Goal: Task Accomplishment & Management: Complete application form

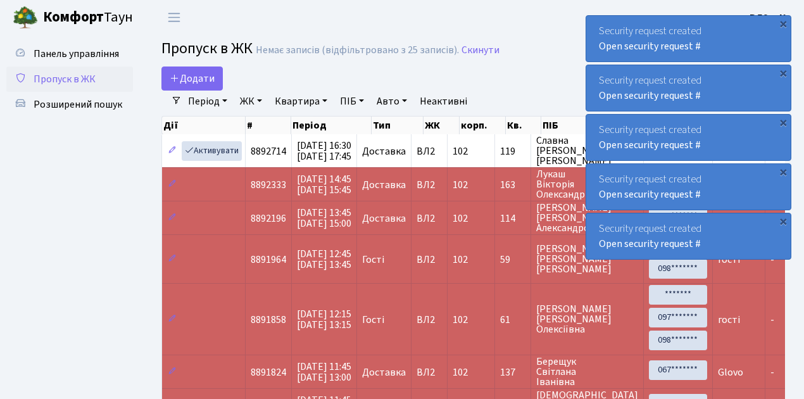
select select "25"
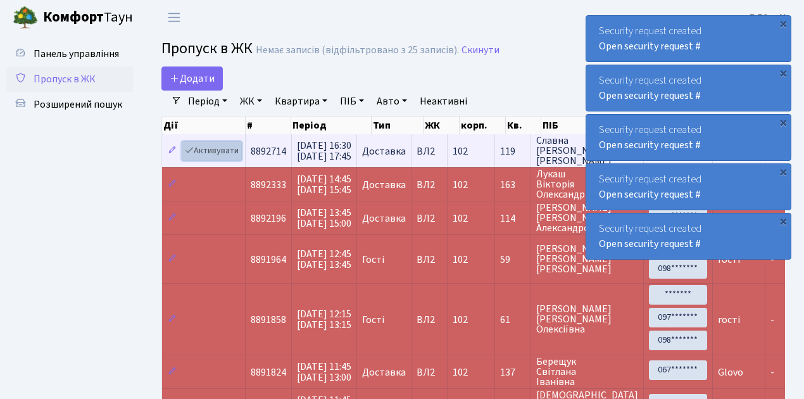
click at [222, 149] on link "Активувати" at bounding box center [212, 151] width 60 height 20
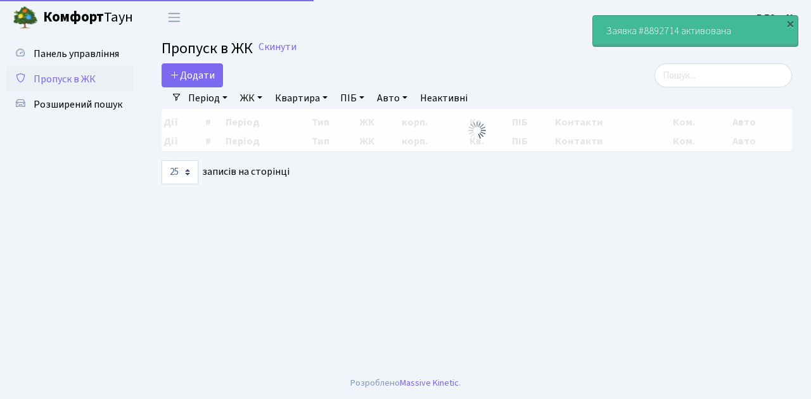
select select "25"
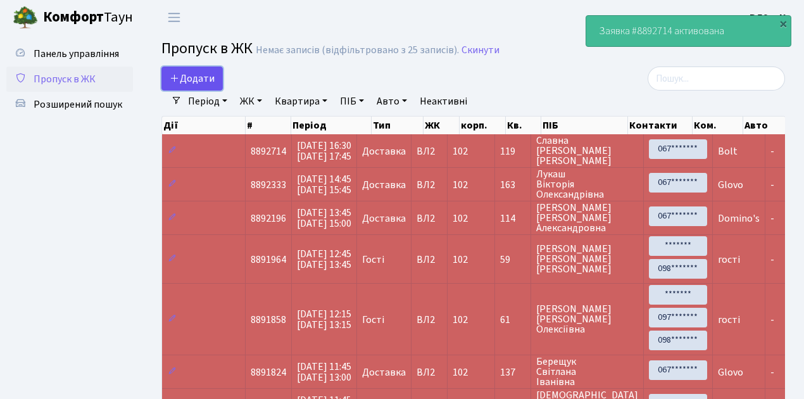
click at [189, 80] on span "Додати" at bounding box center [192, 79] width 45 height 14
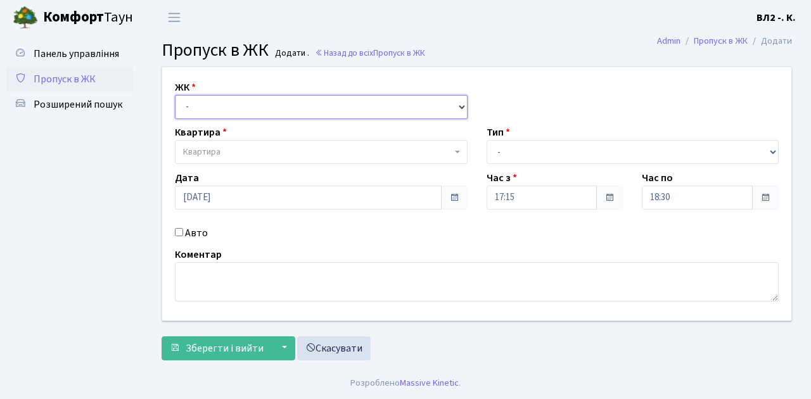
click at [224, 103] on select "- [STREET_ADDRESS][PERSON_NAME]" at bounding box center [321, 107] width 293 height 24
select select "317"
click at [175, 95] on select "- ВЛ1, Ужгородський пров., 4/1 ВЛ2, Голосіївський просп., 76 ВЛ3, пр.Голосіївсь…" at bounding box center [321, 107] width 293 height 24
select select
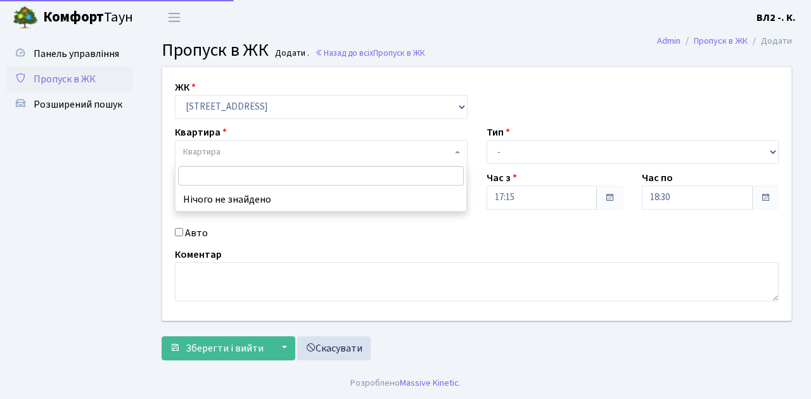
click at [198, 153] on span "Квартира" at bounding box center [201, 152] width 37 height 13
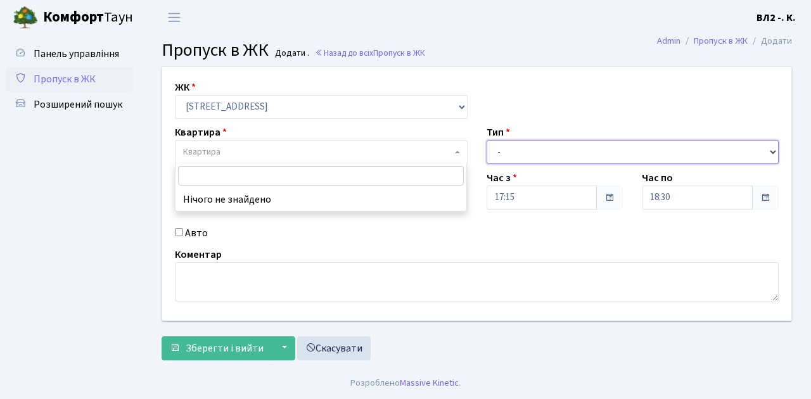
click at [530, 146] on select "- Доставка Таксі Гості Сервіс" at bounding box center [632, 152] width 293 height 24
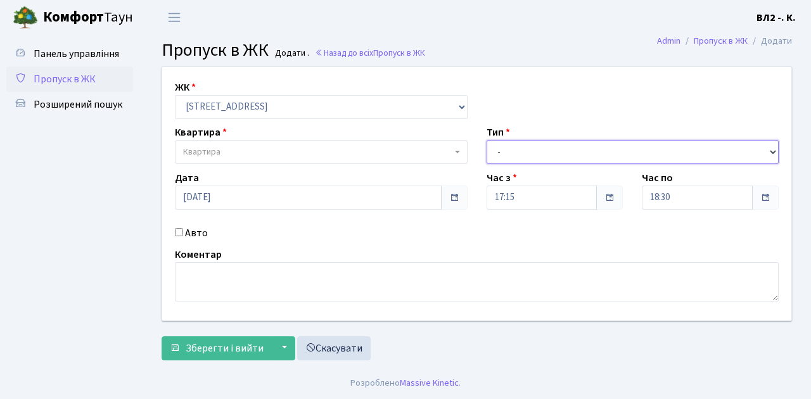
select select "1"
click at [486, 140] on select "- Доставка Таксі Гості Сервіс" at bounding box center [632, 152] width 293 height 24
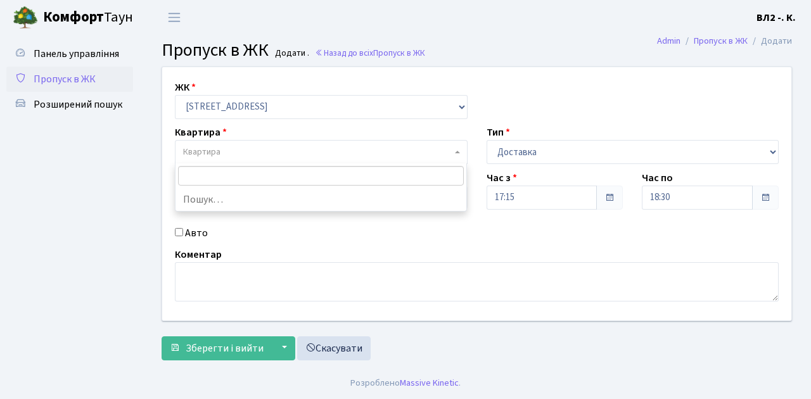
click at [224, 146] on span "Квартира" at bounding box center [317, 152] width 269 height 13
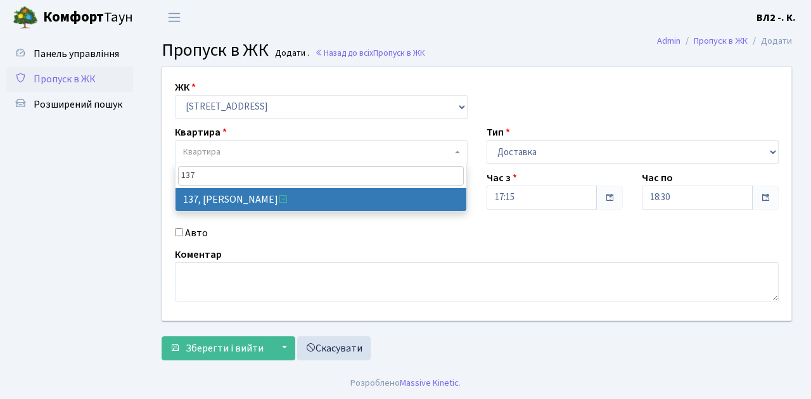
type input "137"
select select "38347"
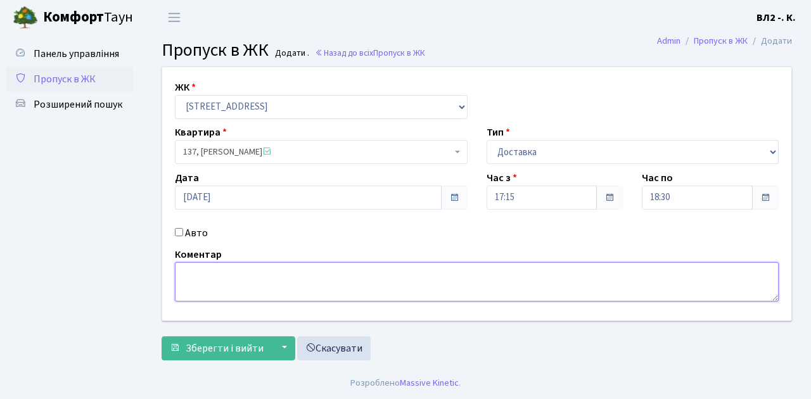
click at [251, 270] on textarea at bounding box center [477, 281] width 604 height 39
type textarea "Glovo"
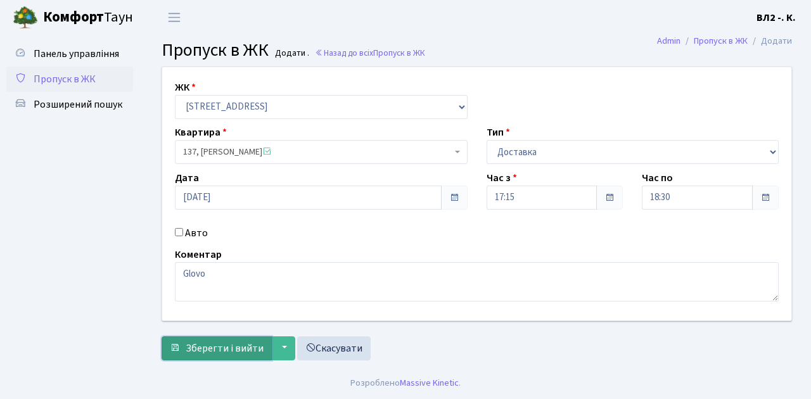
click at [235, 347] on span "Зберегти і вийти" at bounding box center [225, 348] width 78 height 14
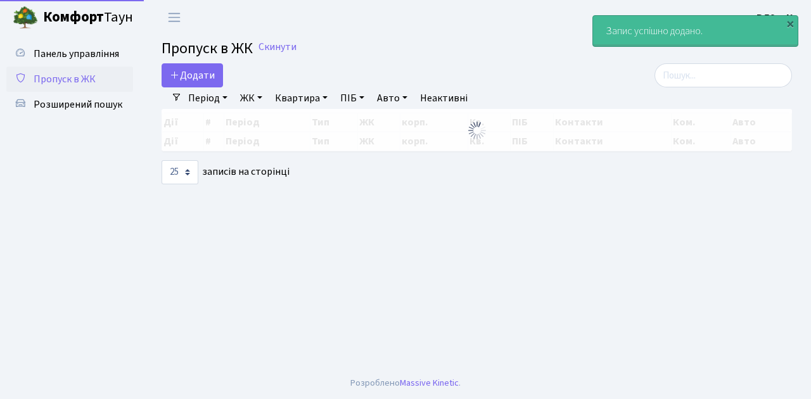
select select "25"
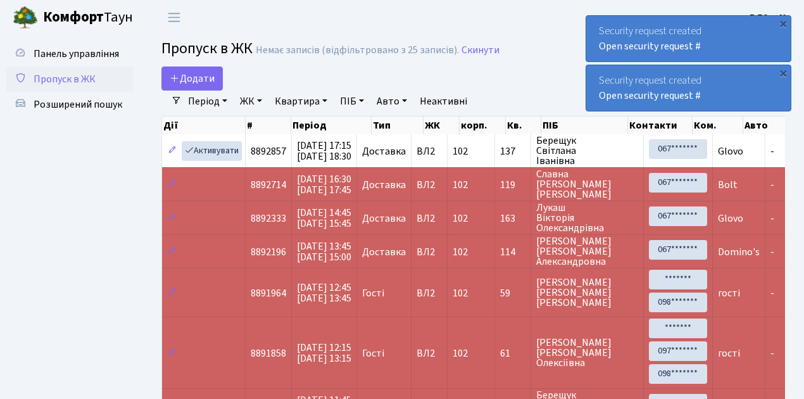
click at [61, 79] on span "Пропуск в ЖК" at bounding box center [65, 79] width 62 height 14
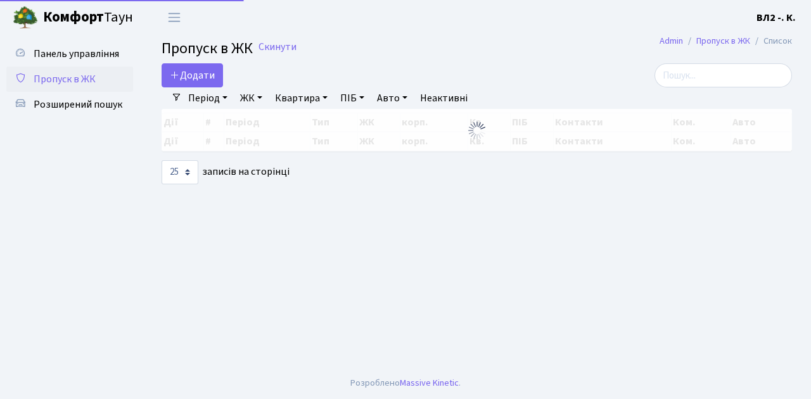
select select "25"
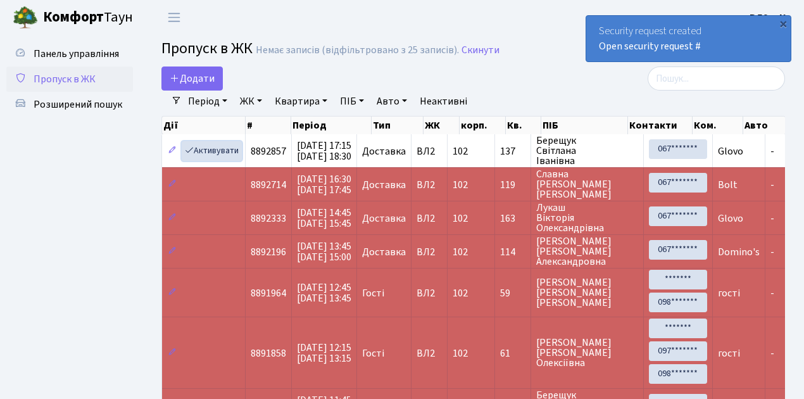
click at [209, 151] on link "Активувати" at bounding box center [212, 151] width 60 height 20
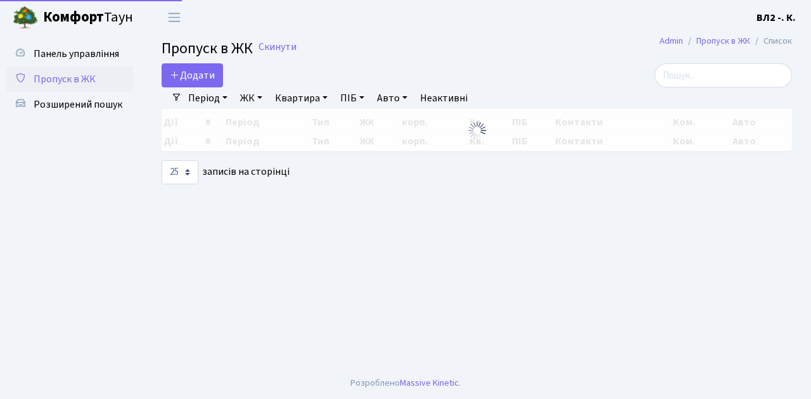
select select "25"
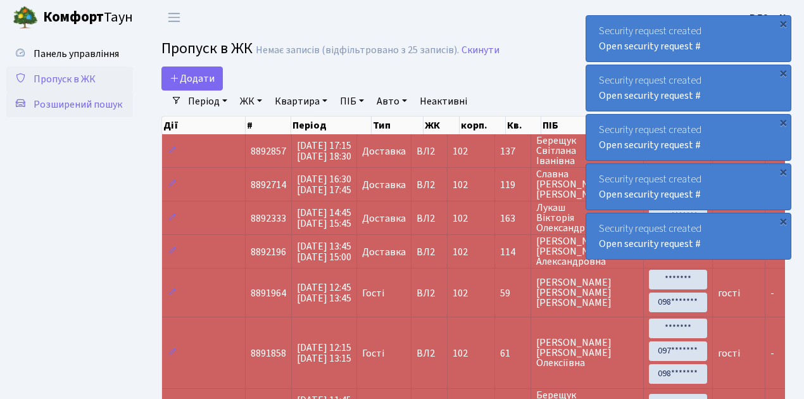
click at [77, 100] on span "Розширений пошук" at bounding box center [78, 105] width 89 height 14
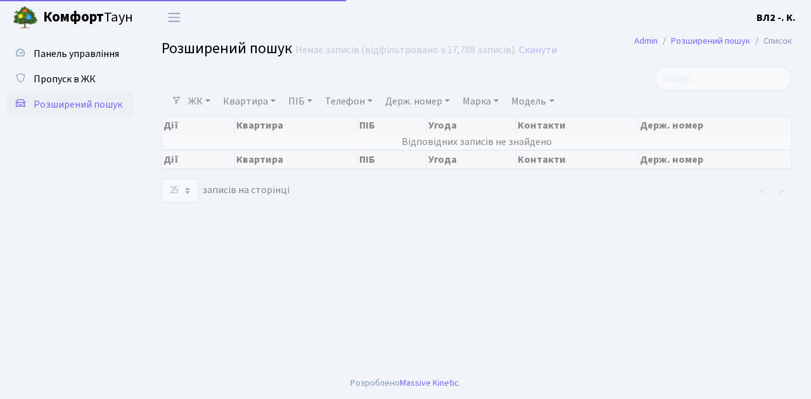
select select "25"
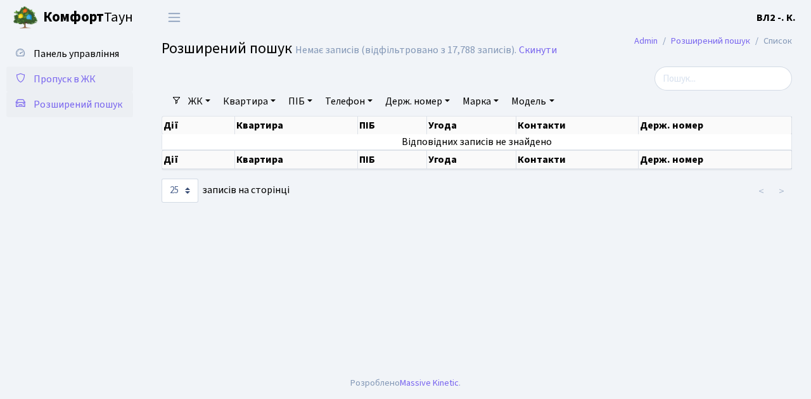
click at [81, 73] on span "Пропуск в ЖК" at bounding box center [65, 79] width 62 height 14
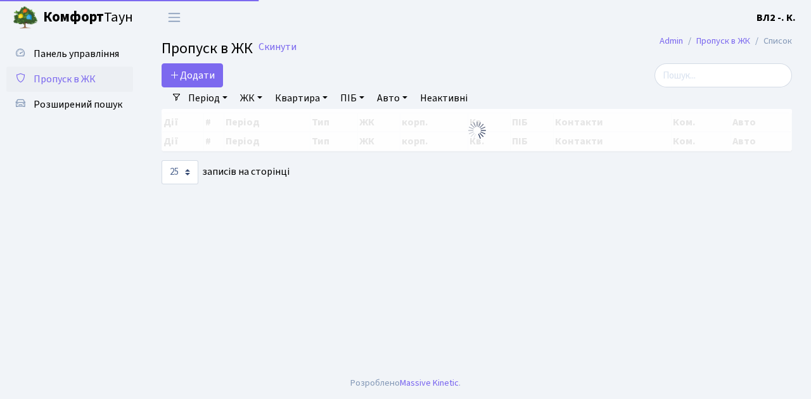
select select "25"
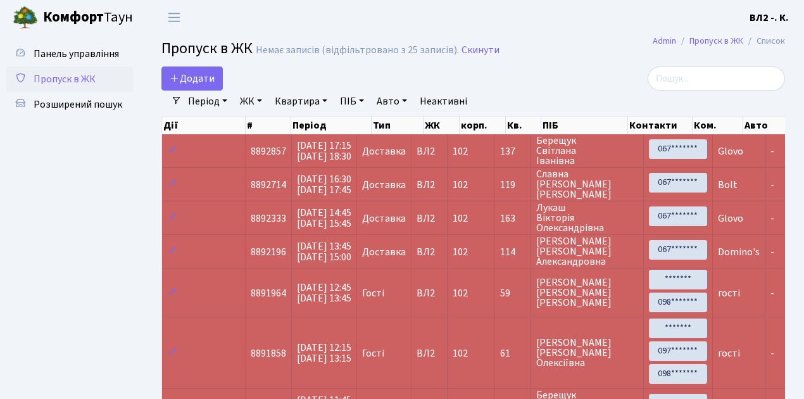
click at [66, 80] on span "Пропуск в ЖК" at bounding box center [65, 79] width 62 height 14
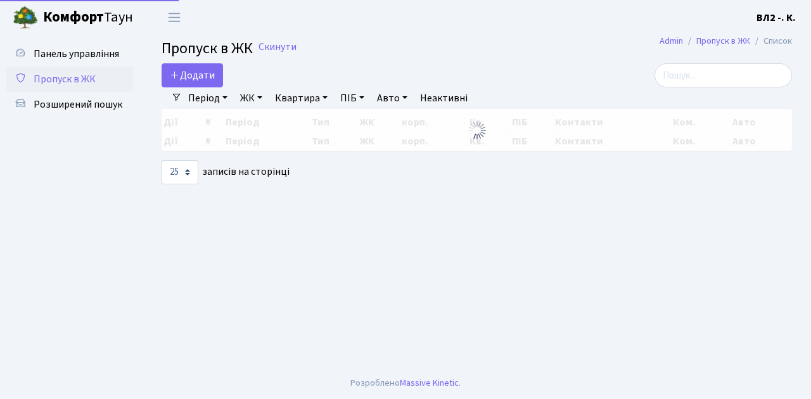
select select "25"
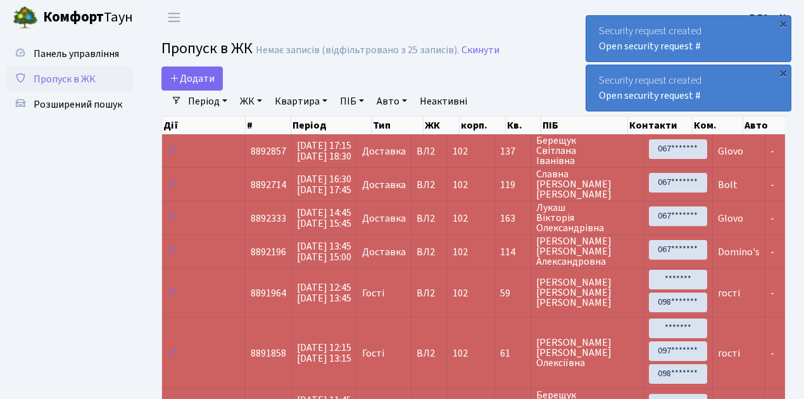
click at [79, 85] on span "Пропуск в ЖК" at bounding box center [65, 79] width 62 height 14
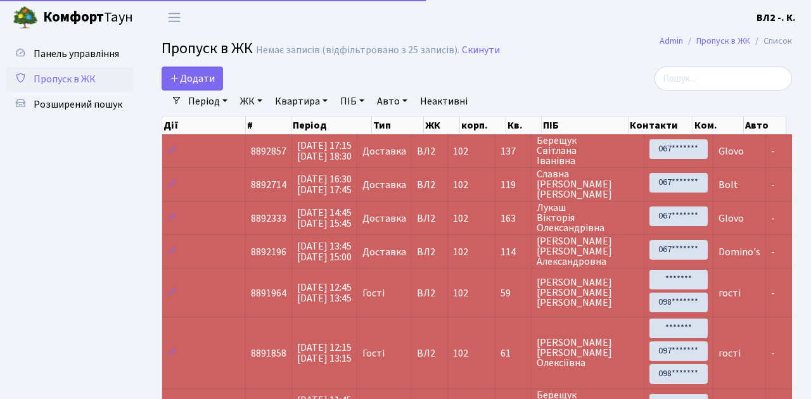
select select "25"
